Goal: Information Seeking & Learning: Learn about a topic

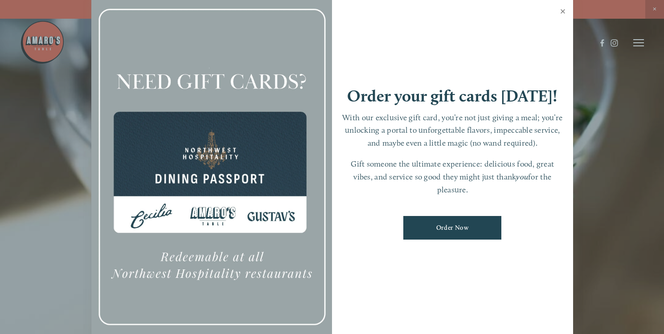
click at [566, 8] on link "Close" at bounding box center [563, 12] width 17 height 25
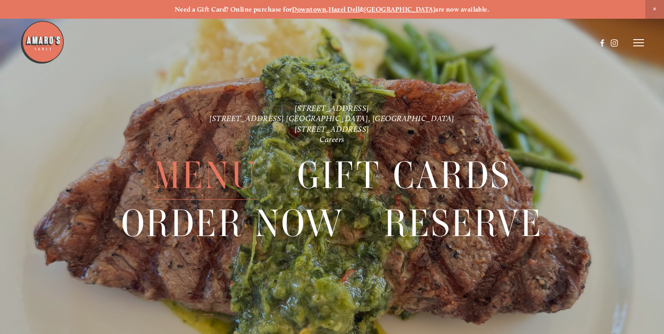
click at [225, 180] on span "Menu" at bounding box center [205, 176] width 104 height 48
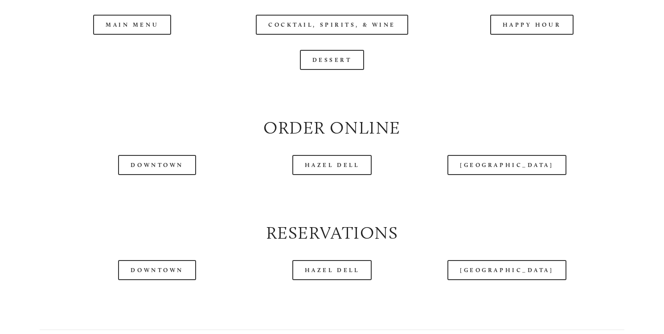
scroll to position [963, 0]
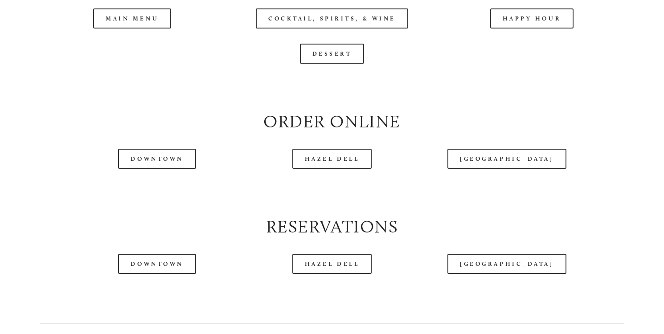
click at [136, 42] on div at bounding box center [308, 21] width 576 height 46
click at [126, 47] on header "Menu Order Now Visit Gallery 0" at bounding box center [332, 21] width 625 height 86
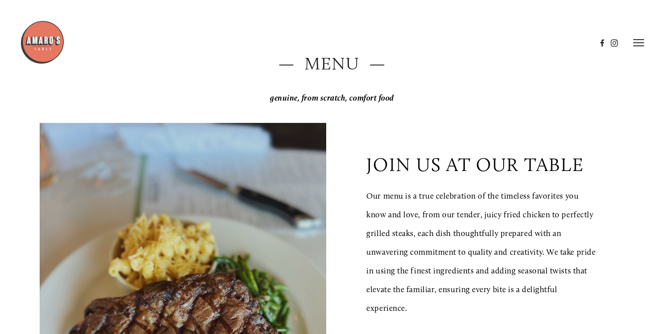
scroll to position [0, 0]
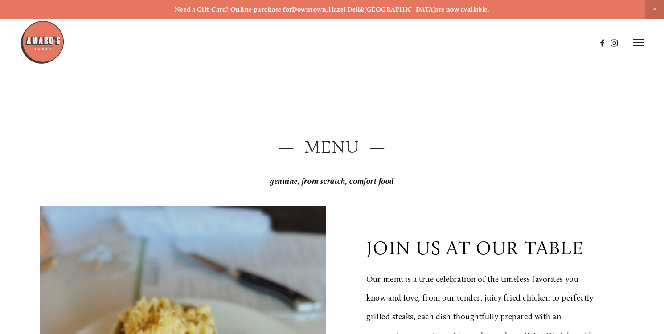
click at [634, 42] on icon at bounding box center [639, 43] width 11 height 8
click at [582, 160] on div "— Menu — genuine, from scratch, comfort food" at bounding box center [332, 163] width 584 height 56
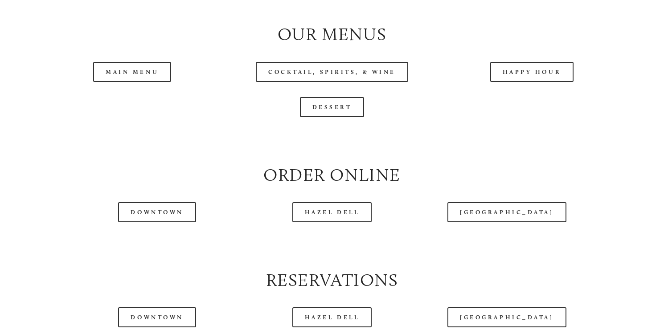
scroll to position [927, 0]
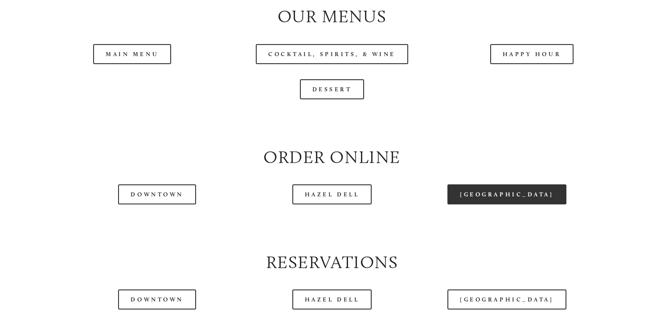
click at [498, 205] on link "[GEOGRAPHIC_DATA]" at bounding box center [507, 195] width 119 height 20
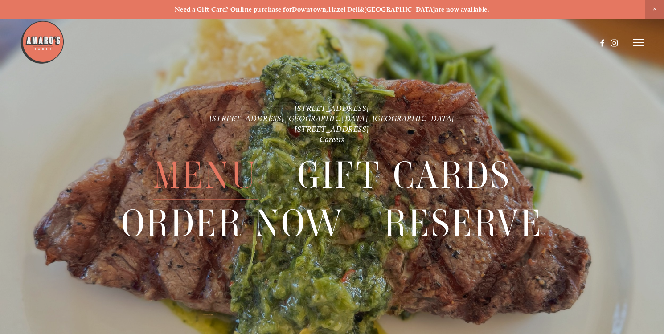
click at [186, 178] on span "Menu" at bounding box center [205, 176] width 104 height 48
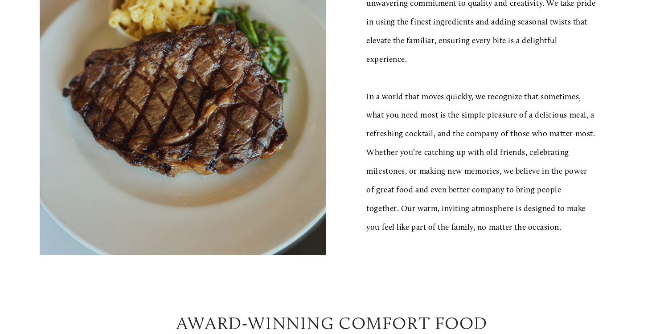
scroll to position [357, 0]
